Goal: Task Accomplishment & Management: Use online tool/utility

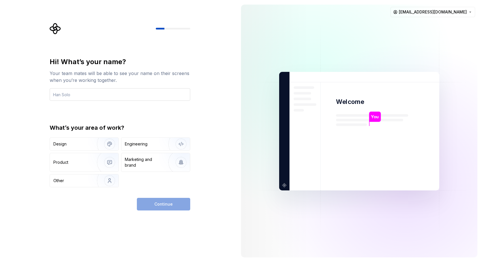
click at [164, 95] on input "text" at bounding box center [120, 94] width 140 height 13
type input "Mediar360"
click at [66, 145] on div "Design" at bounding box center [59, 144] width 13 height 6
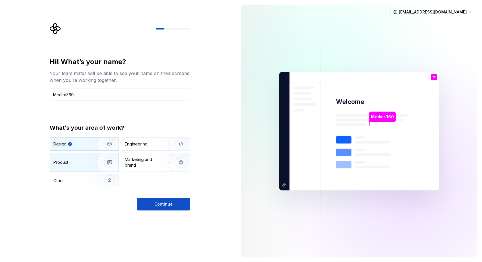
click at [83, 165] on div "Product" at bounding box center [84, 162] width 69 height 18
click at [90, 148] on img "button" at bounding box center [105, 144] width 37 height 38
click at [86, 174] on div "Design Engineering Product Marketing and brand Other" at bounding box center [120, 163] width 140 height 50
click at [88, 177] on img "button" at bounding box center [105, 181] width 37 height 38
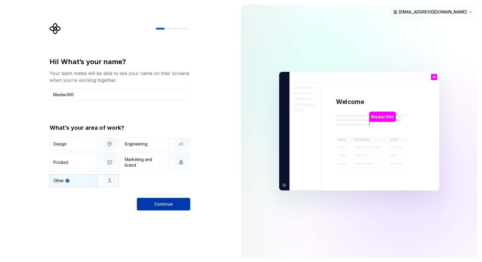
click at [176, 205] on button "Continue" at bounding box center [163, 204] width 53 height 13
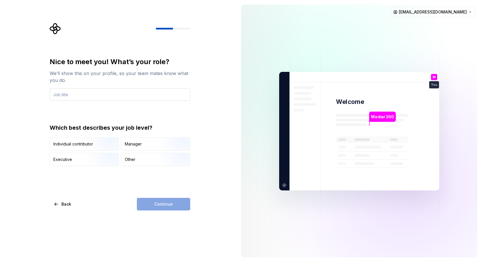
click at [152, 97] on input "text" at bounding box center [120, 94] width 140 height 13
type input "Head Design"
click at [73, 145] on div "Individual contributor" at bounding box center [73, 144] width 40 height 6
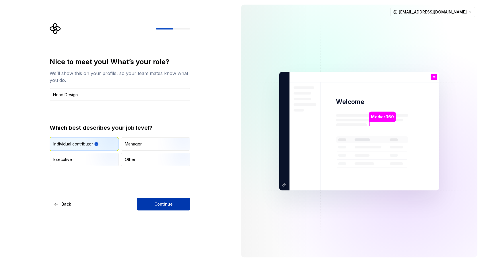
click at [152, 206] on button "Continue" at bounding box center [163, 204] width 53 height 13
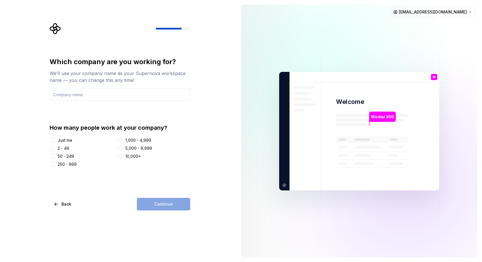
click at [65, 149] on div "2 - 49" at bounding box center [63, 149] width 11 height 6
click at [55, 149] on button "2 - 49" at bounding box center [52, 148] width 5 height 5
click at [164, 207] on div "Continue" at bounding box center [163, 204] width 53 height 13
click at [70, 95] on input "text" at bounding box center [120, 94] width 140 height 13
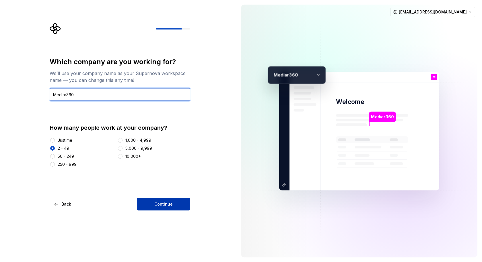
type input "Mediar360"
click at [160, 204] on span "Continue" at bounding box center [163, 205] width 18 height 6
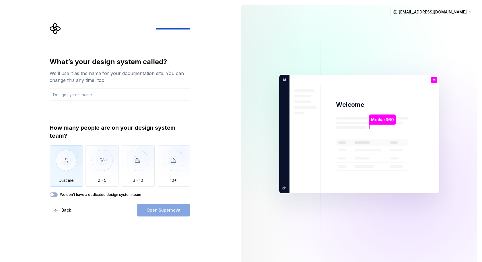
click at [64, 163] on img "button" at bounding box center [67, 165] width 34 height 38
click at [106, 93] on input "text" at bounding box center [120, 94] width 140 height 13
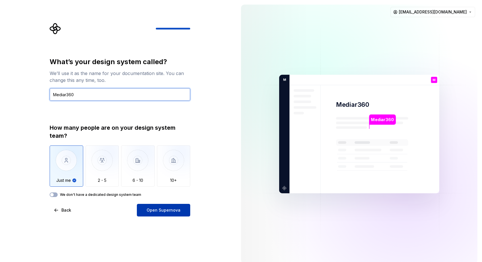
type input "Mediar360"
click at [167, 209] on span "Open Supernova" at bounding box center [164, 211] width 34 height 6
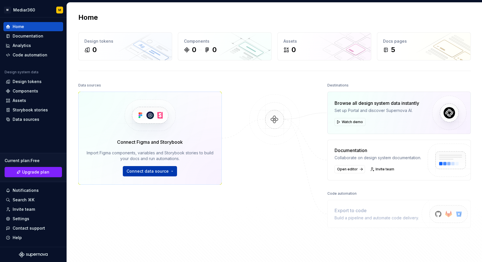
click at [164, 171] on span "Connect data source" at bounding box center [147, 172] width 42 height 6
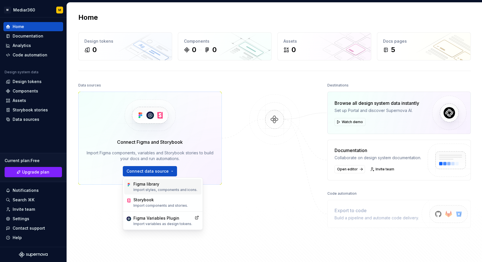
click at [155, 185] on div "Figma library" at bounding box center [165, 184] width 64 height 6
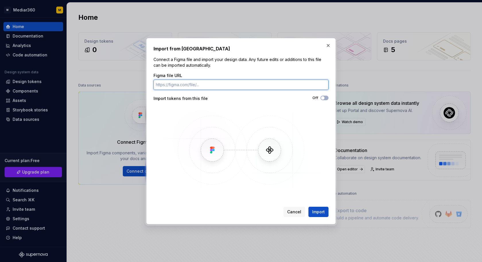
click at [186, 85] on input "Figma file URL" at bounding box center [240, 85] width 175 height 10
paste input "[URL][DOMAIN_NAME]"
type input "[URL][DOMAIN_NAME]"
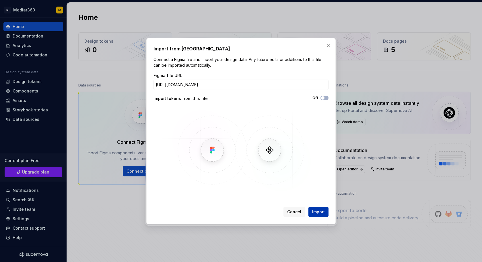
scroll to position [0, 0]
click at [319, 213] on span "Import" at bounding box center [318, 212] width 13 height 6
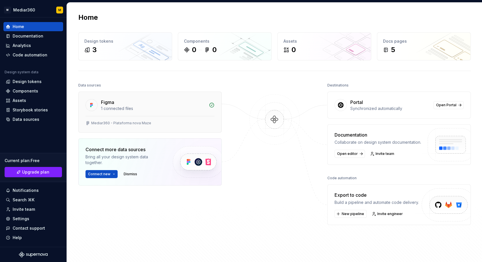
click at [102, 103] on div "Figma" at bounding box center [107, 102] width 13 height 7
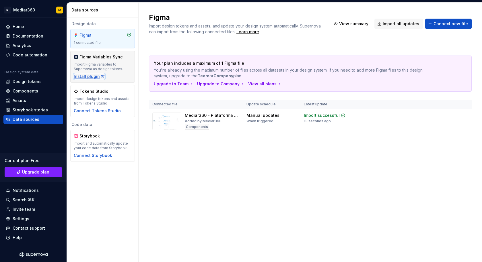
click at [81, 77] on div "Install plugin" at bounding box center [89, 77] width 31 height 6
click at [30, 90] on div "Components" at bounding box center [26, 91] width 26 height 6
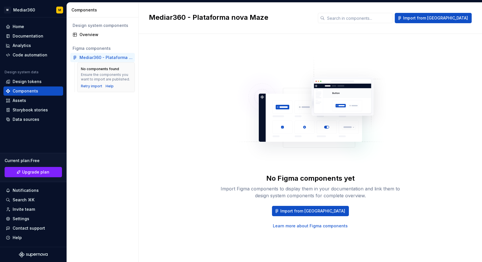
click at [112, 59] on div "Mediar360 - Plataforma nova Maze" at bounding box center [105, 58] width 53 height 6
click at [321, 210] on span "Import from [GEOGRAPHIC_DATA]" at bounding box center [312, 211] width 65 height 6
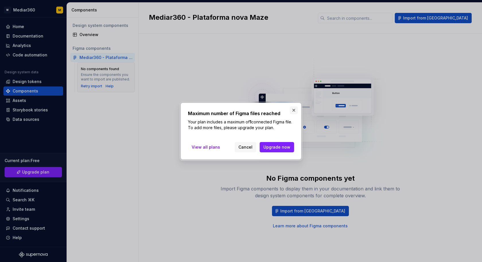
click at [293, 110] on button "button" at bounding box center [294, 110] width 8 height 8
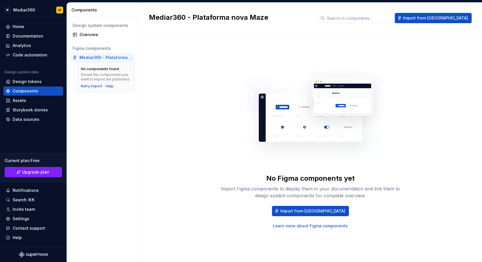
click at [108, 58] on div "Mediar360 - Plataforma nova Maze" at bounding box center [105, 58] width 53 height 6
click at [109, 56] on div "Mediar360 - Plataforma nova Maze" at bounding box center [105, 58] width 53 height 6
click at [23, 99] on div "Assets" at bounding box center [19, 101] width 13 height 6
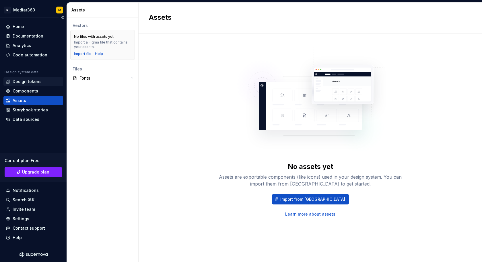
click at [36, 83] on div "Design tokens" at bounding box center [27, 82] width 29 height 6
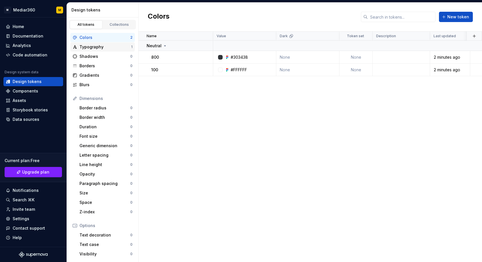
click at [95, 48] on div "Typography" at bounding box center [105, 47] width 52 height 6
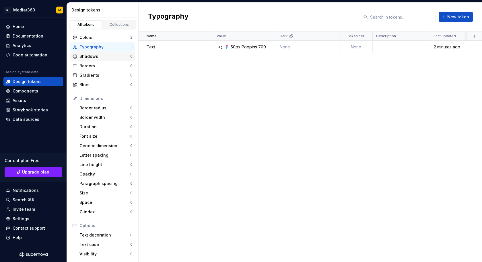
click at [83, 57] on div "Shadows" at bounding box center [104, 57] width 51 height 6
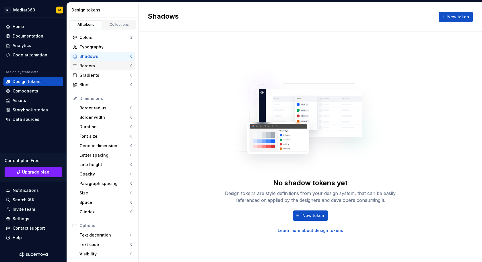
click at [87, 67] on div "Borders" at bounding box center [104, 66] width 51 height 6
click at [86, 76] on div "Gradients" at bounding box center [104, 76] width 51 height 6
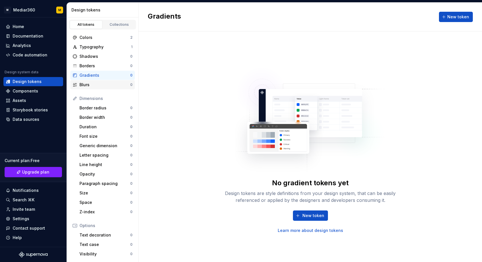
click at [82, 87] on div "Blurs" at bounding box center [104, 85] width 51 height 6
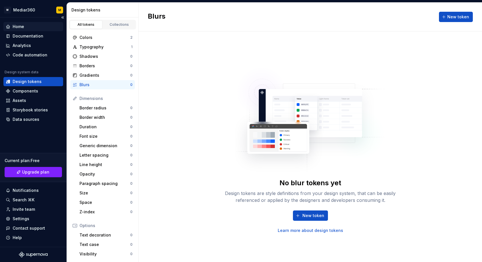
click at [22, 27] on div "Home" at bounding box center [18, 27] width 11 height 6
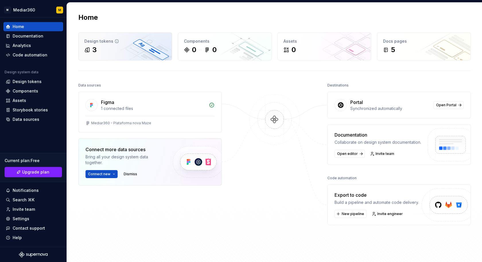
click at [100, 49] on div "3" at bounding box center [125, 49] width 82 height 9
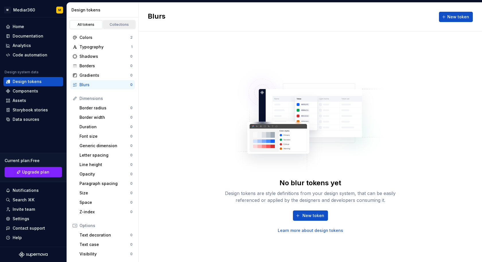
click at [122, 25] on div "Collections" at bounding box center [119, 24] width 29 height 5
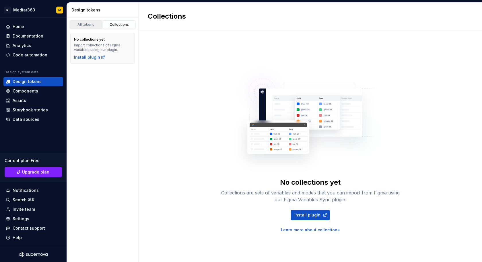
click at [91, 24] on div "All tokens" at bounding box center [86, 24] width 29 height 5
